Goal: Task Accomplishment & Management: Manage account settings

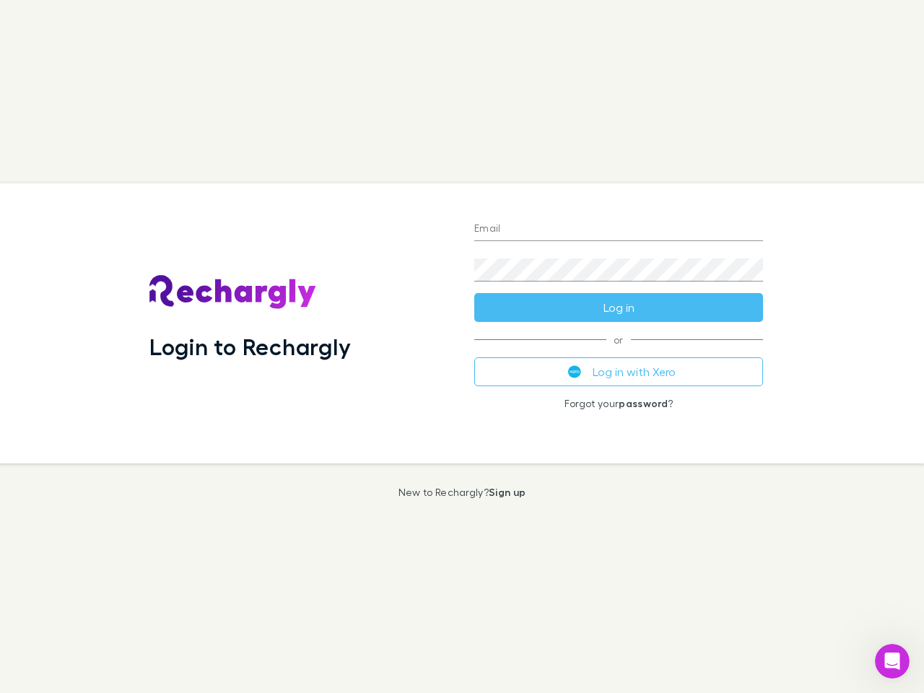
click at [462, 346] on div "Login to Rechargly" at bounding box center [300, 323] width 325 height 280
click at [618, 229] on input "Email" at bounding box center [618, 229] width 289 height 23
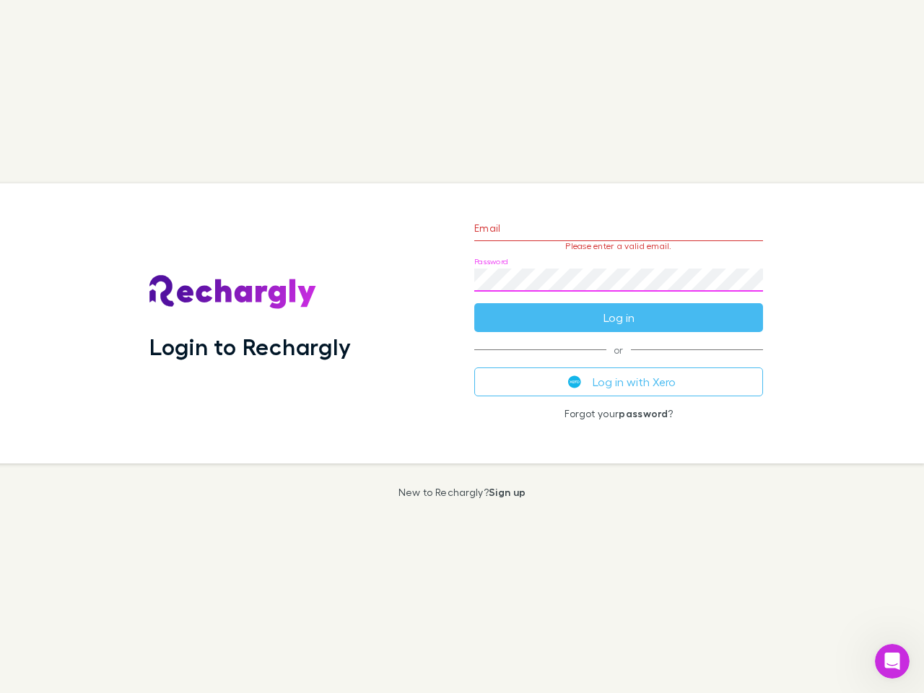
click at [618, 307] on form "Email Please enter a valid email. Password Log in" at bounding box center [618, 269] width 289 height 126
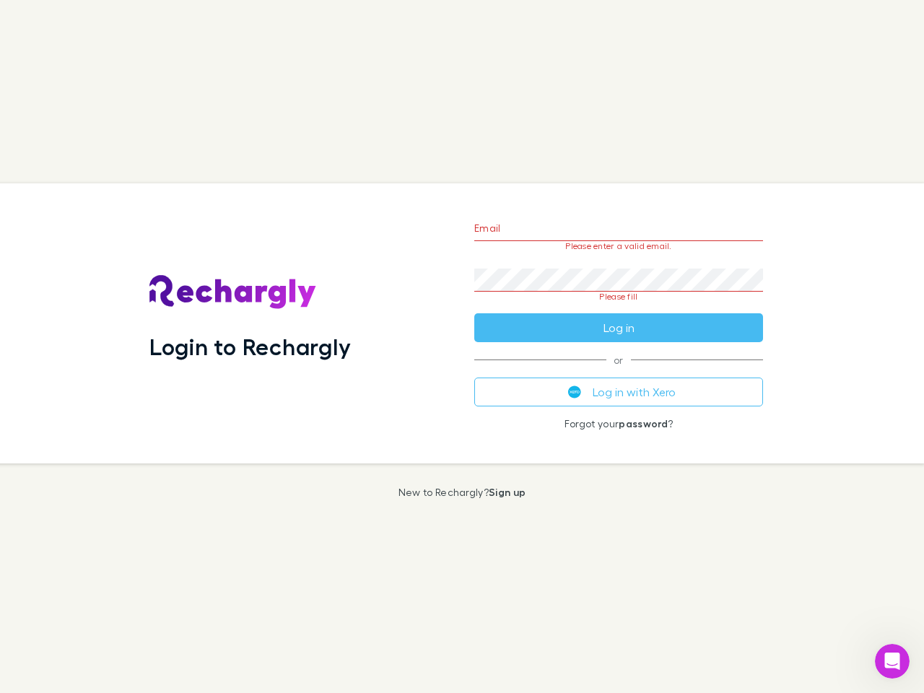
click at [618, 372] on div "Email Please enter a valid email. Password Please fill Log in or Log in with Xe…" at bounding box center [619, 323] width 312 height 280
